Goal: Task Accomplishment & Management: Use online tool/utility

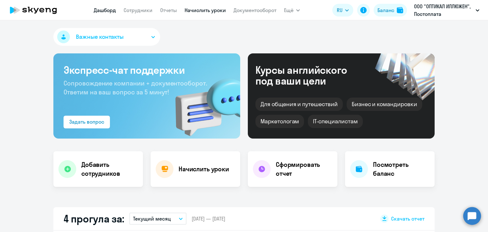
drag, startPoint x: 0, startPoint y: 0, endPoint x: 207, endPoint y: 8, distance: 207.2
click at [207, 8] on link "Начислить уроки" at bounding box center [205, 10] width 41 height 6
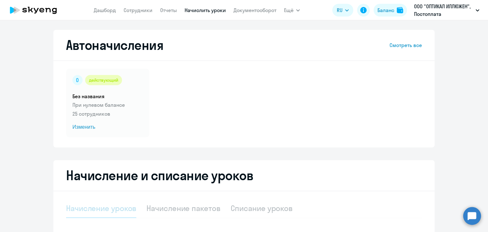
select select "10"
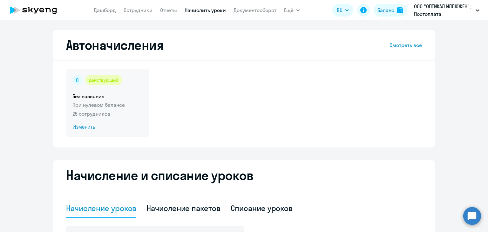
click at [80, 128] on span "Изменить" at bounding box center [108, 127] width 71 height 8
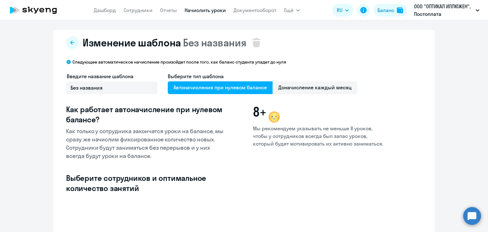
select select "10"
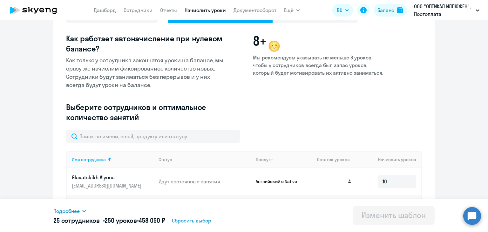
scroll to position [32, 0]
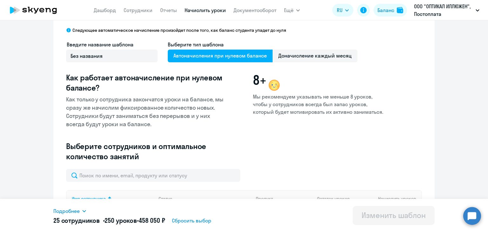
click at [210, 12] on link "Начислить уроки" at bounding box center [205, 10] width 41 height 6
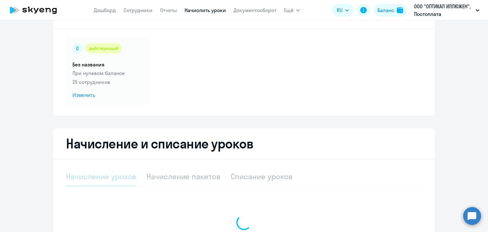
select select "10"
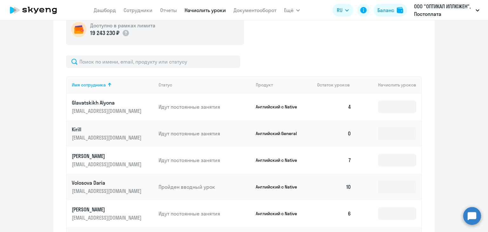
scroll to position [223, 0]
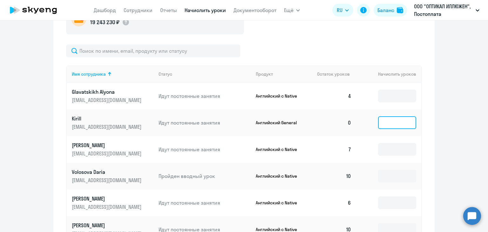
click at [391, 123] on input at bounding box center [397, 122] width 38 height 13
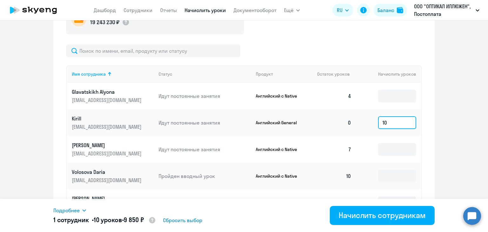
type input "10"
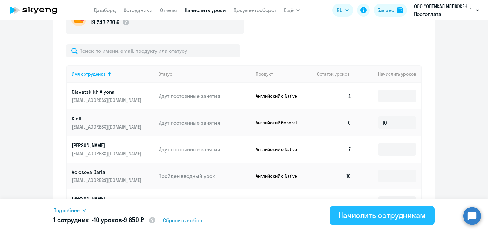
click at [378, 219] on div "Начислить сотрудникам" at bounding box center [382, 215] width 87 height 10
